Goal: Transaction & Acquisition: Book appointment/travel/reservation

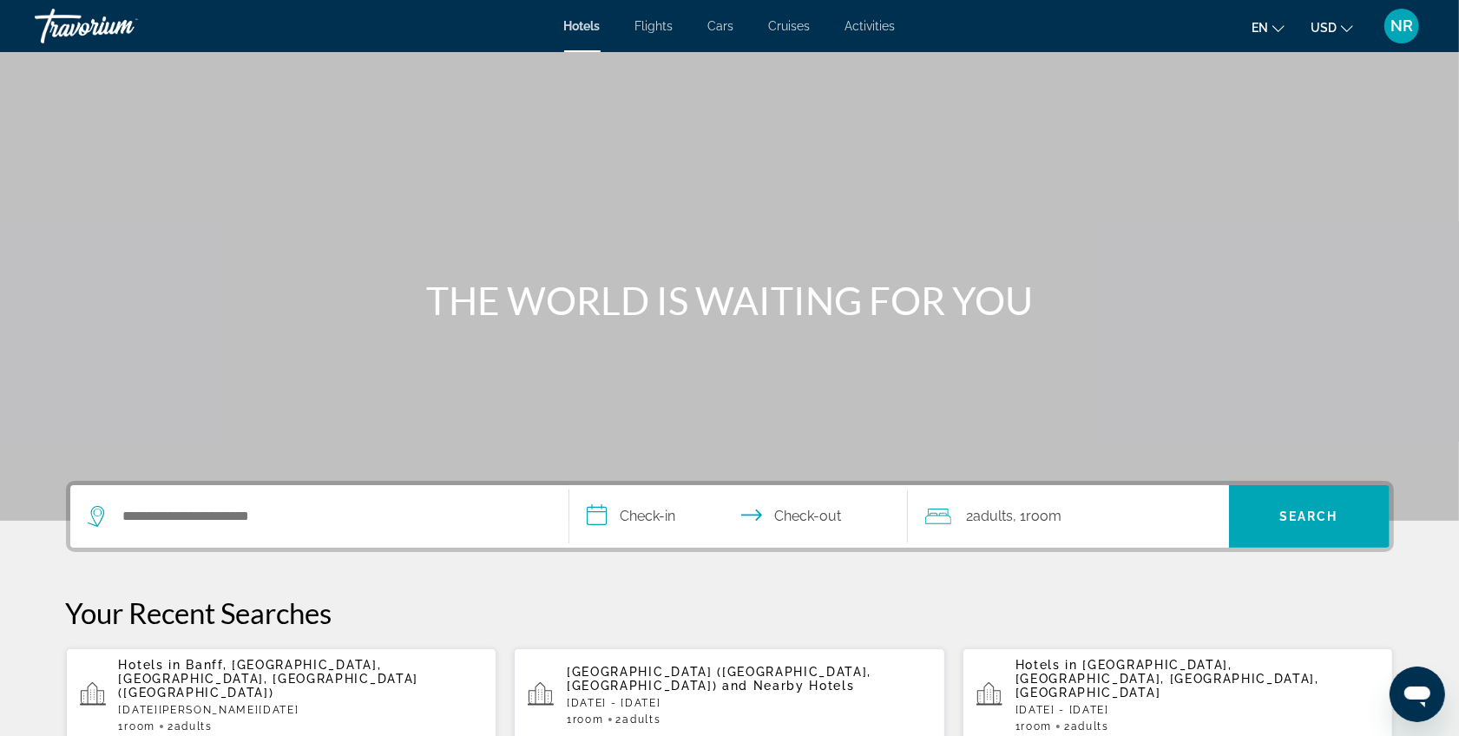
click at [660, 26] on span "Flights" at bounding box center [654, 26] width 38 height 14
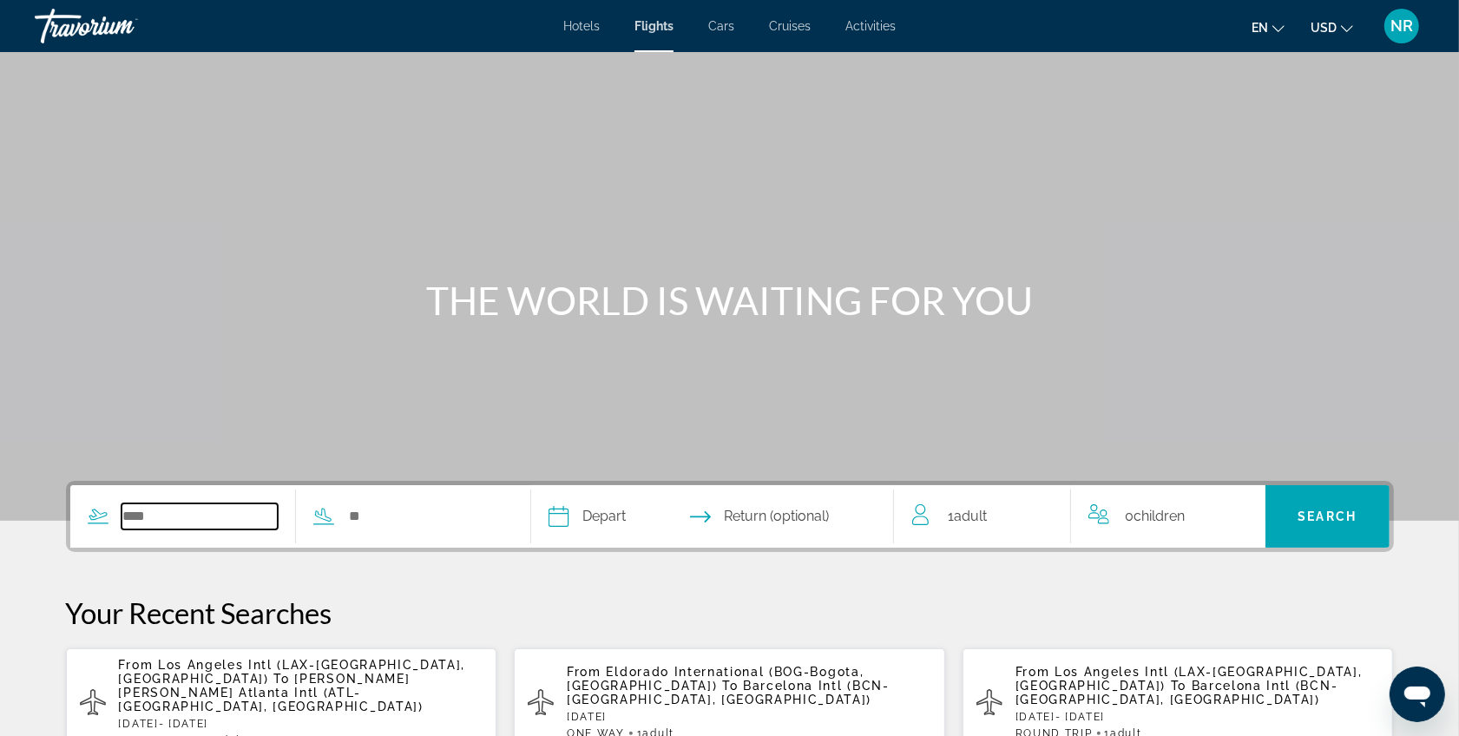
click at [187, 506] on input "Search widget" at bounding box center [199, 516] width 157 height 26
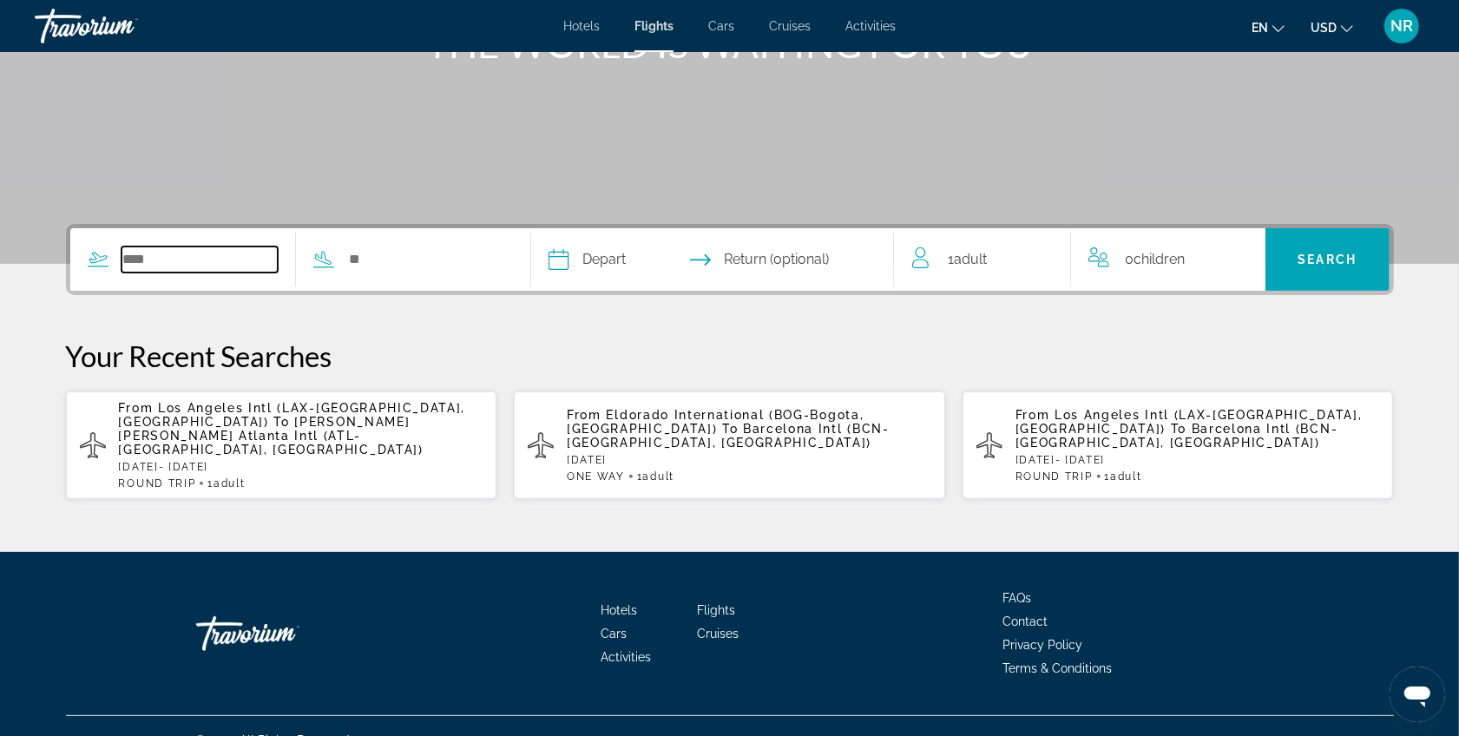
scroll to position [258, 0]
type input "*"
click at [230, 415] on span "[PERSON_NAME] [PERSON_NAME] Atlanta Intl (ATL-[GEOGRAPHIC_DATA], [GEOGRAPHIC_DA…" at bounding box center [271, 435] width 305 height 42
